Goal: Navigation & Orientation: Find specific page/section

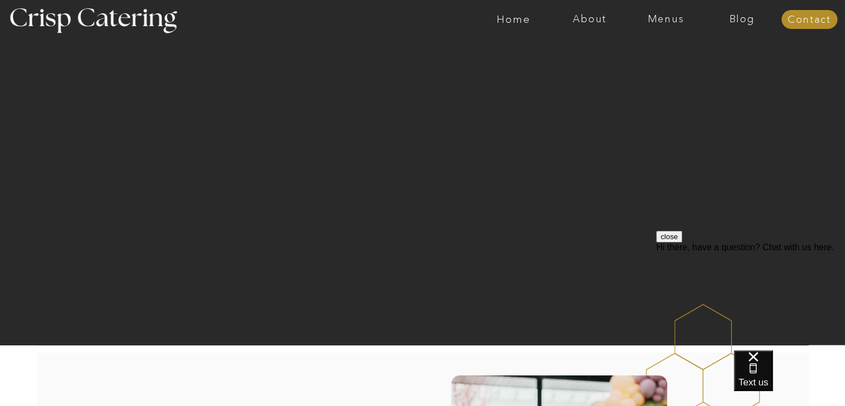
click at [682, 242] on button "close" at bounding box center [669, 237] width 26 height 12
click at [594, 21] on nav "About" at bounding box center [590, 19] width 76 height 11
click at [576, 83] on nav "faq" at bounding box center [589, 79] width 56 height 11
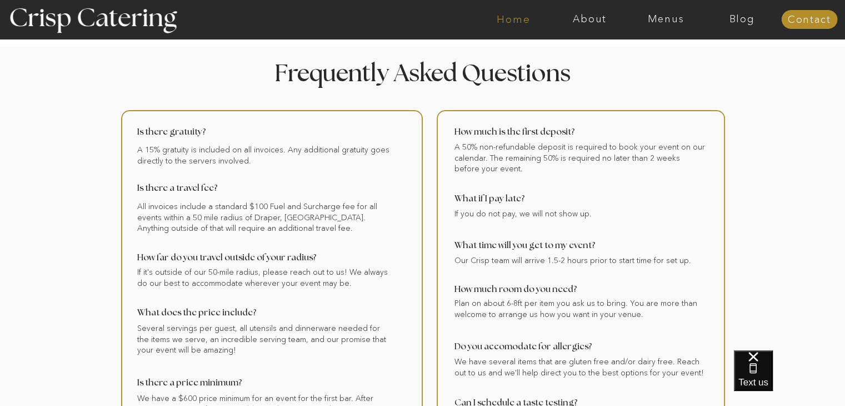
click at [521, 23] on nav "Home" at bounding box center [514, 19] width 76 height 11
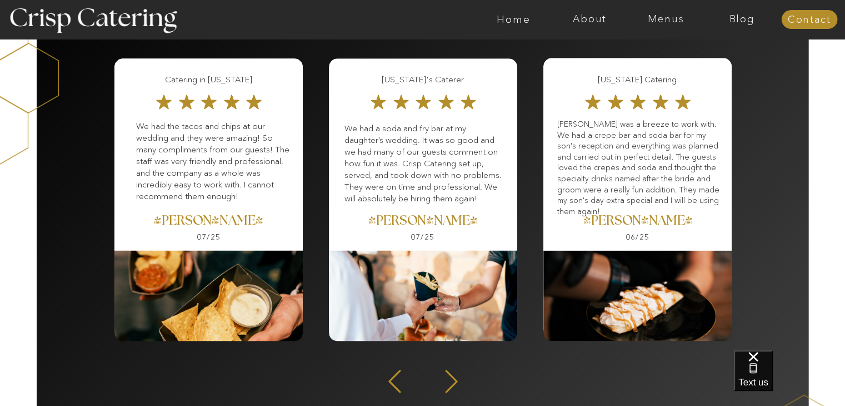
scroll to position [1445, 0]
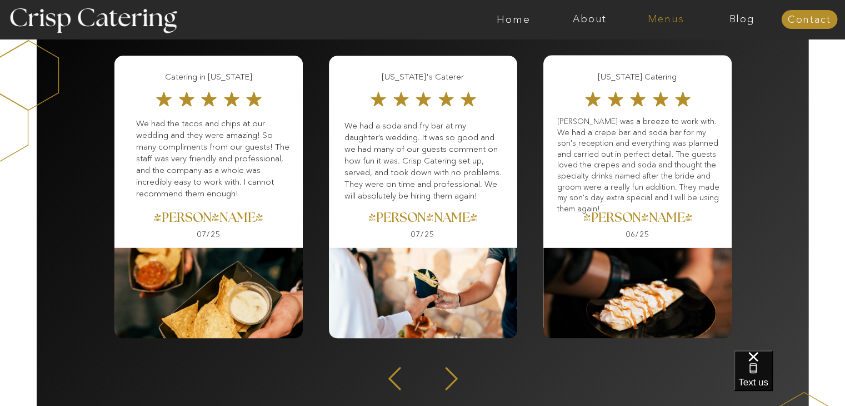
click at [667, 18] on nav "Menus" at bounding box center [666, 19] width 76 height 11
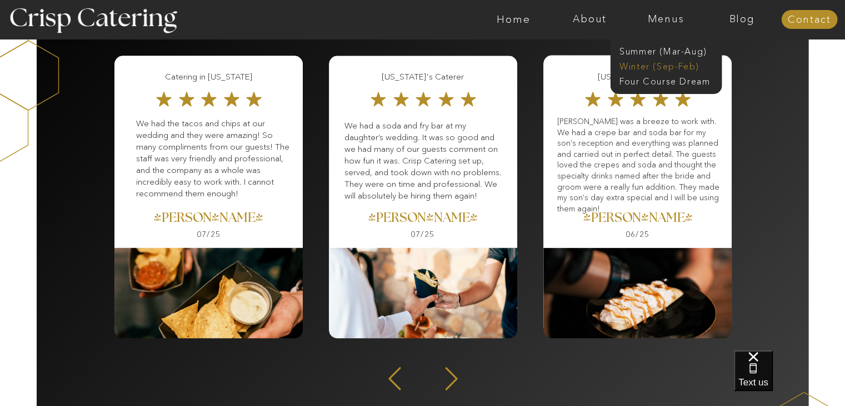
click at [654, 63] on nav "Winter (Sep-Feb)" at bounding box center [665, 65] width 91 height 11
